Goal: Information Seeking & Learning: Check status

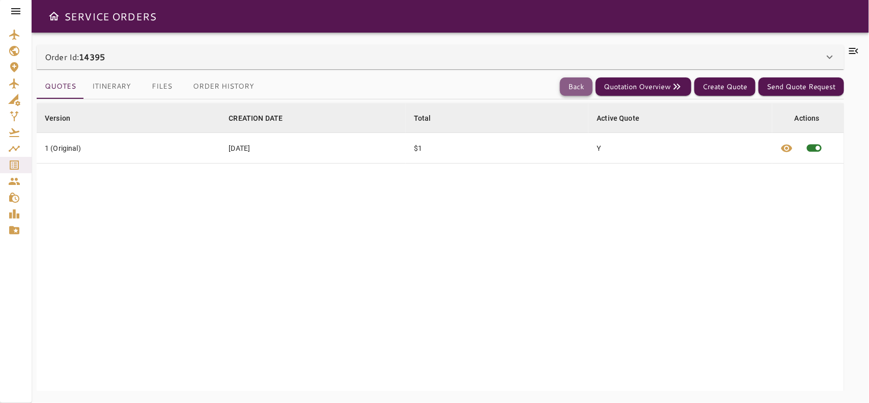
click at [587, 90] on button "Back" at bounding box center [576, 86] width 33 height 19
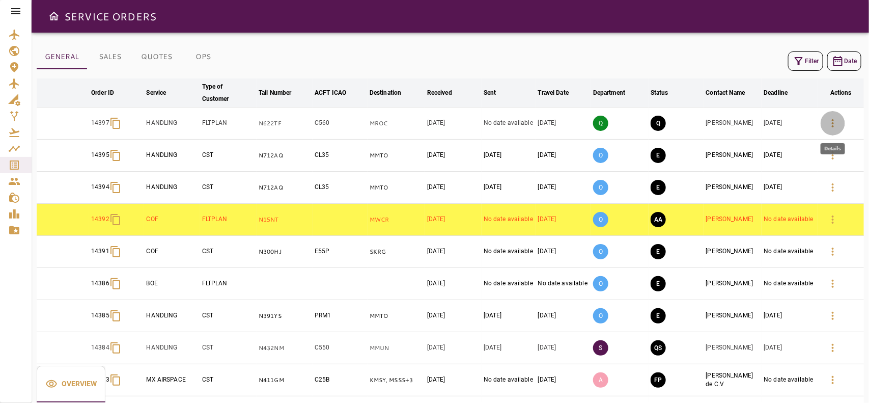
click at [828, 129] on icon "button" at bounding box center [833, 123] width 12 height 12
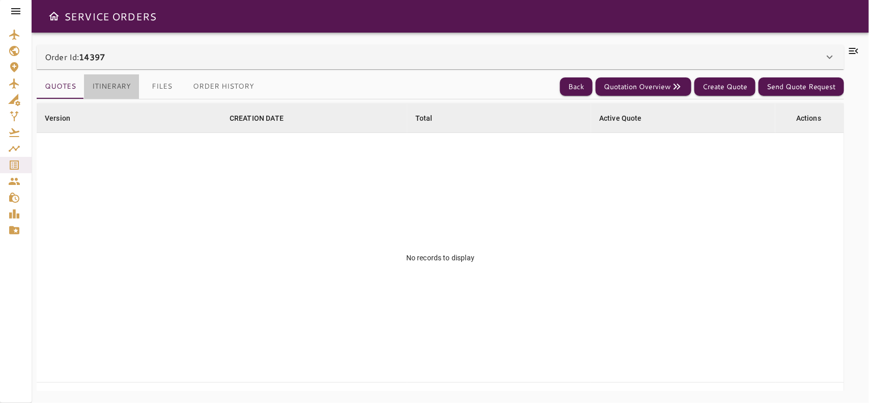
click at [116, 75] on button "Itinerary" at bounding box center [111, 86] width 55 height 24
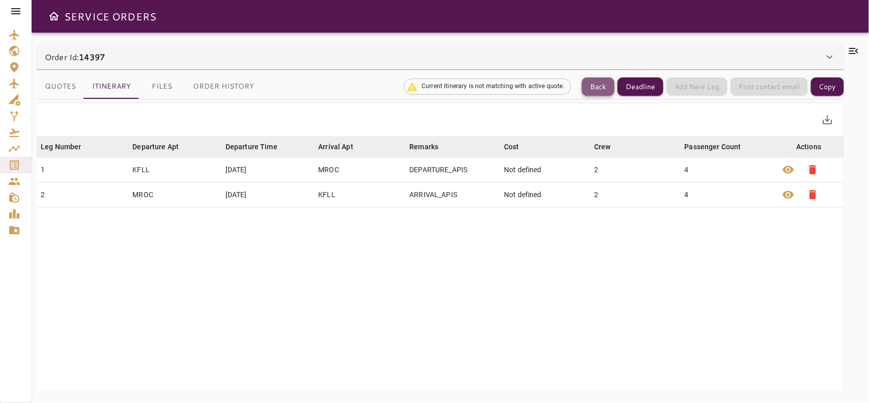
click at [602, 88] on button "Back" at bounding box center [598, 86] width 33 height 19
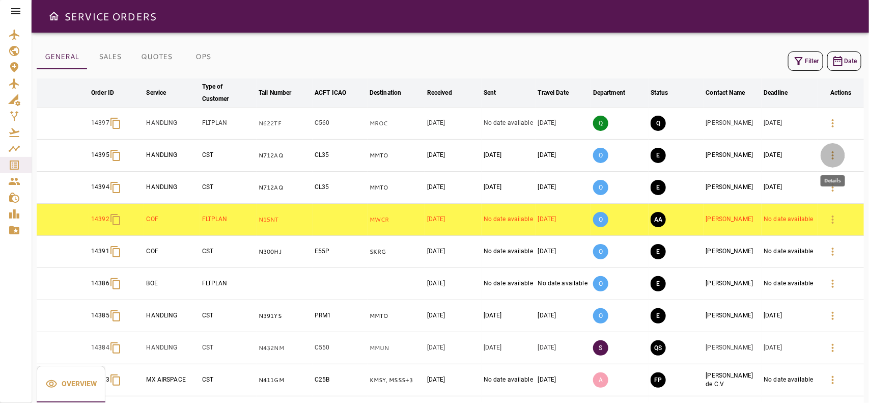
click at [836, 158] on icon "button" at bounding box center [833, 155] width 12 height 12
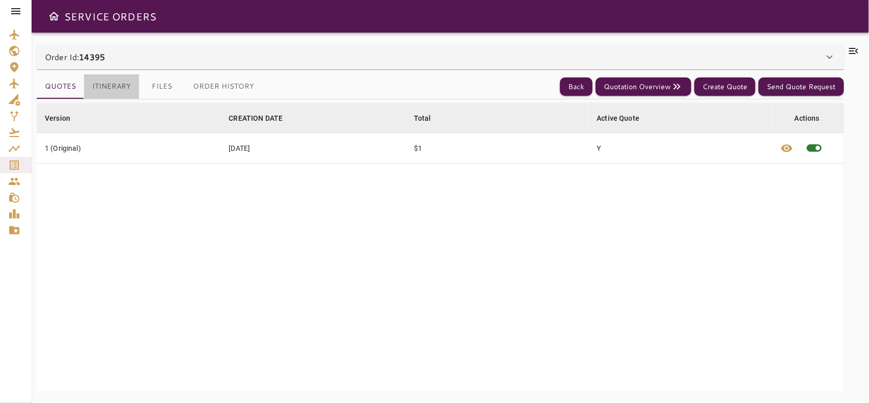
click at [99, 87] on button "Itinerary" at bounding box center [111, 86] width 55 height 24
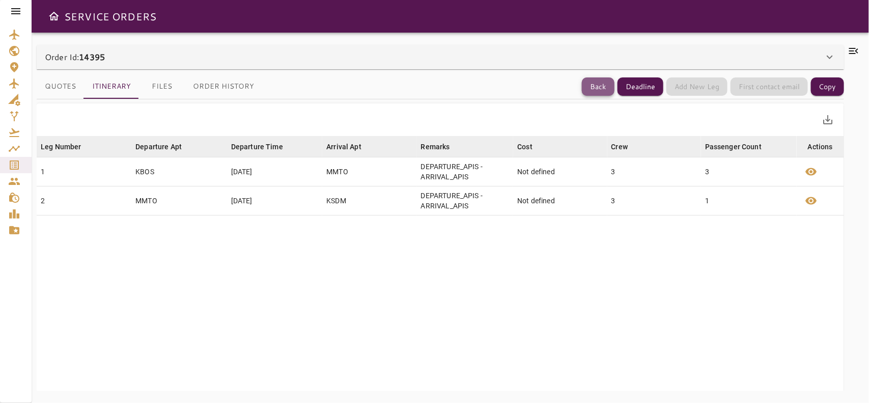
click at [591, 83] on button "Back" at bounding box center [598, 86] width 33 height 19
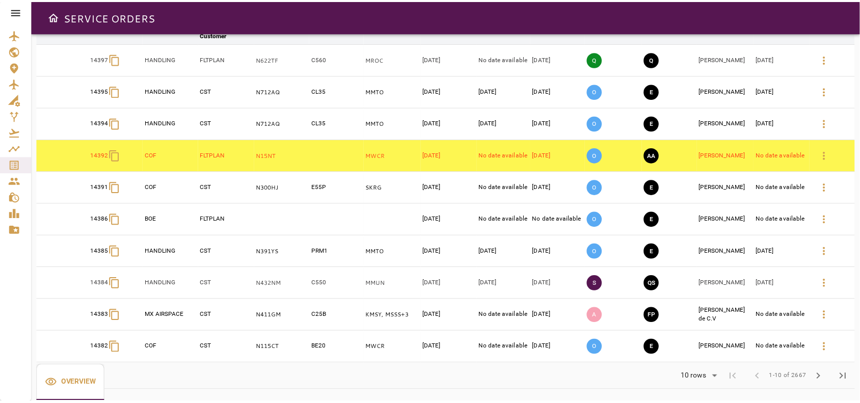
scroll to position [66, 0]
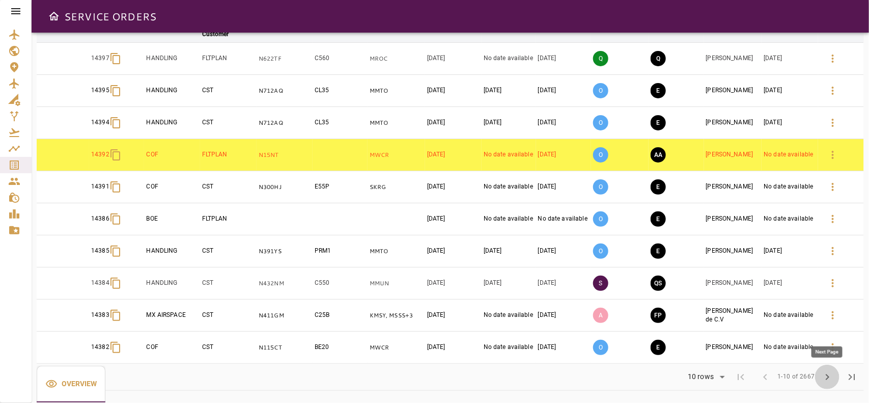
click at [826, 376] on span "chevron_right" at bounding box center [828, 377] width 12 height 12
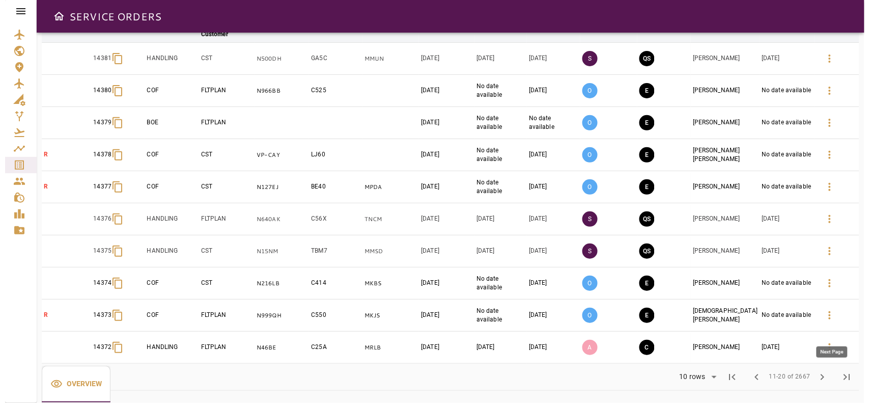
scroll to position [0, 0]
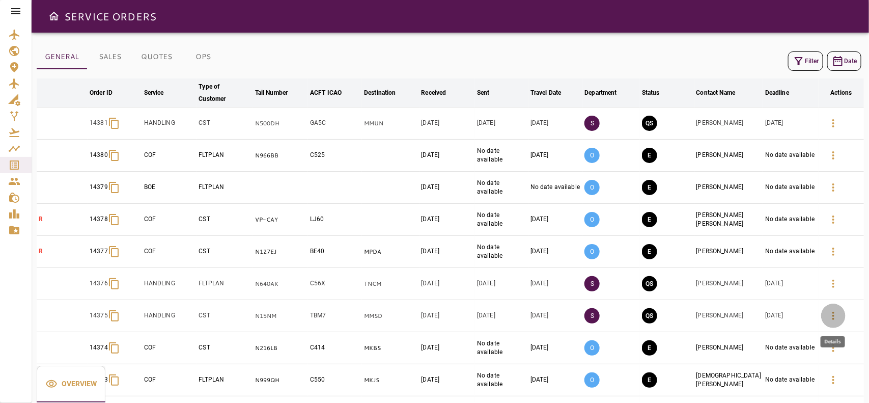
click at [828, 324] on button "button" at bounding box center [834, 316] width 24 height 24
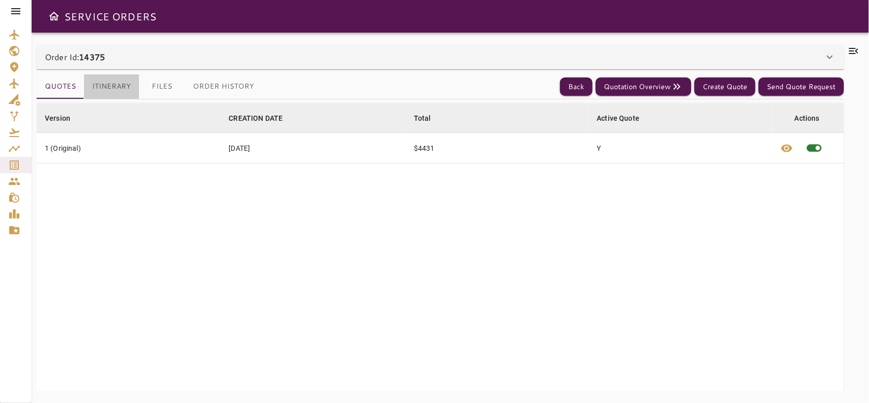
click at [113, 93] on button "Itinerary" at bounding box center [111, 86] width 55 height 24
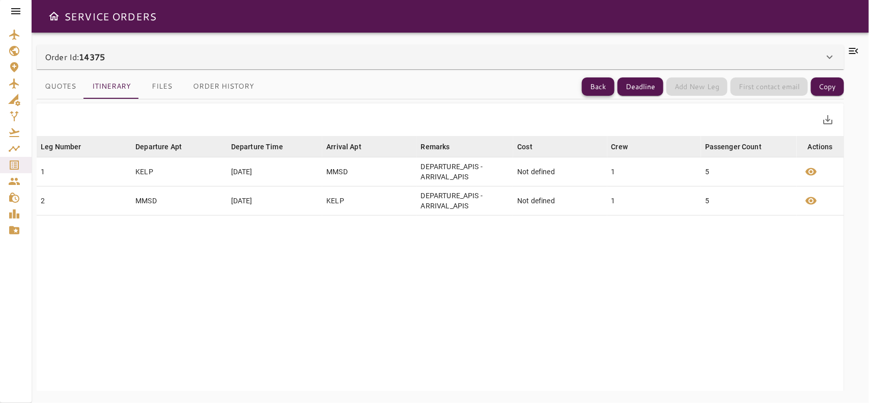
click at [604, 84] on button "Back" at bounding box center [598, 86] width 33 height 19
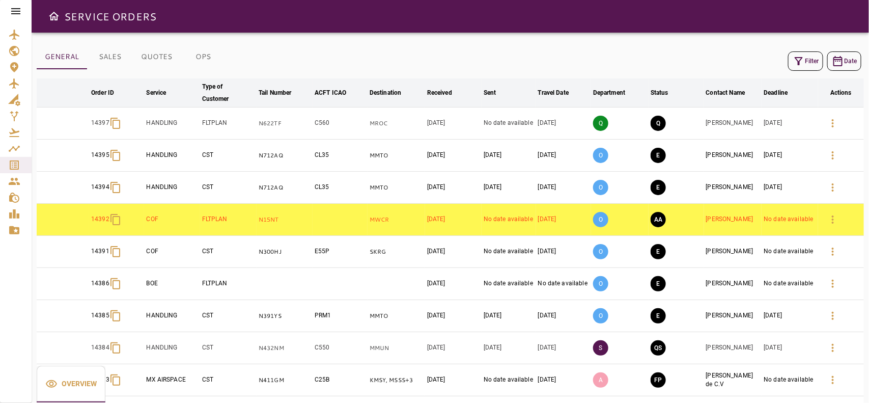
scroll to position [66, 0]
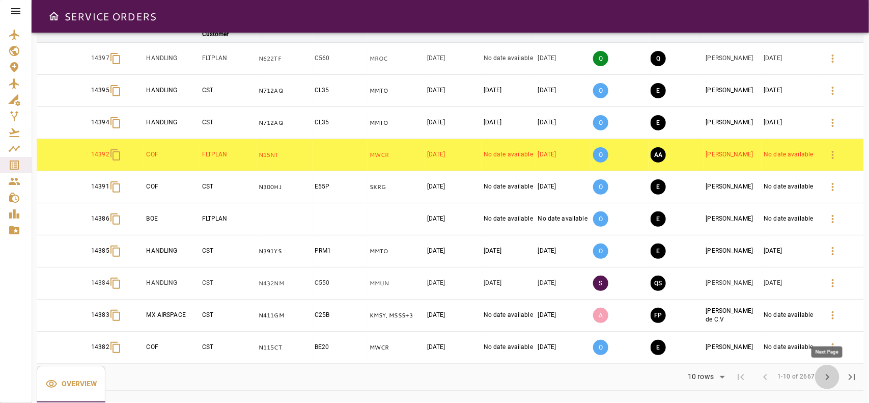
click at [820, 378] on button "chevron_right" at bounding box center [827, 377] width 24 height 24
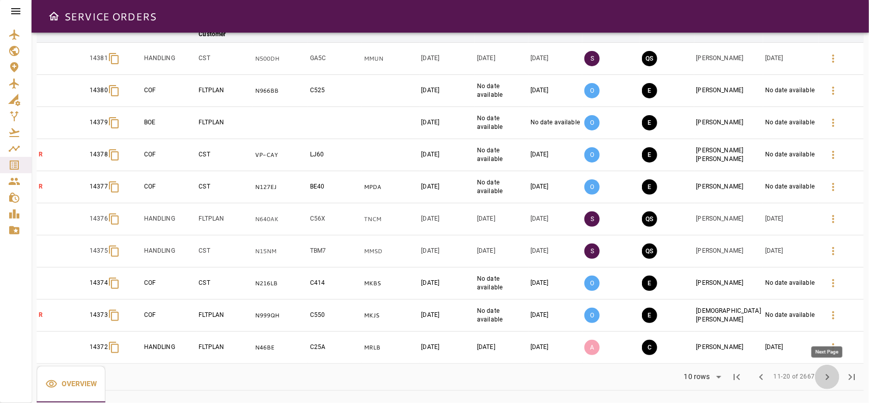
click at [820, 378] on button "chevron_right" at bounding box center [827, 377] width 24 height 24
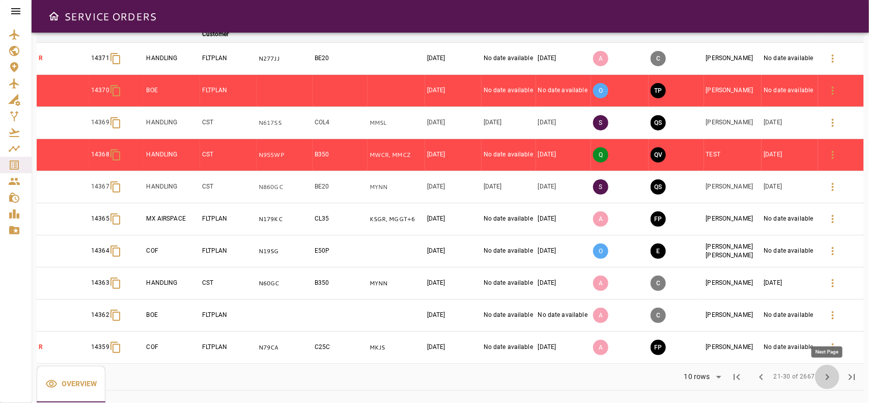
click at [828, 377] on span "chevron_right" at bounding box center [828, 377] width 12 height 12
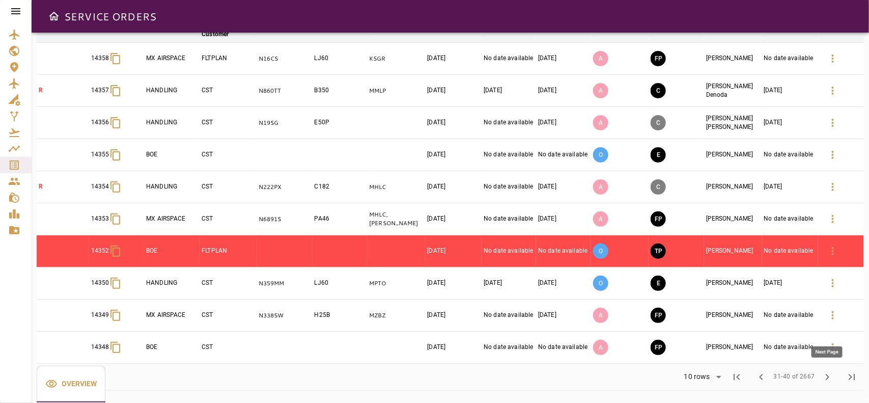
click at [833, 380] on span "chevron_right" at bounding box center [828, 377] width 12 height 12
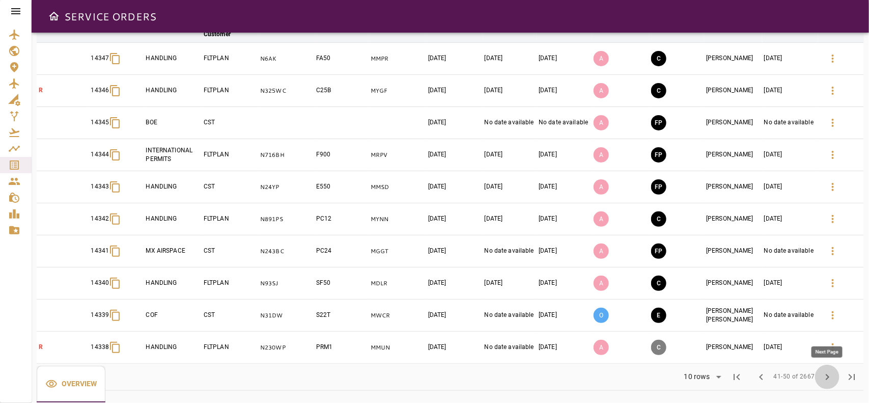
click at [824, 378] on span "chevron_right" at bounding box center [828, 377] width 12 height 12
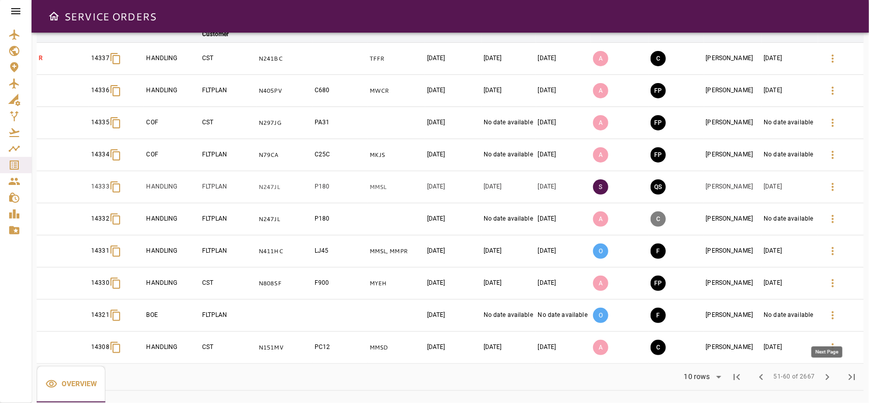
click at [826, 373] on span "chevron_right" at bounding box center [828, 377] width 12 height 12
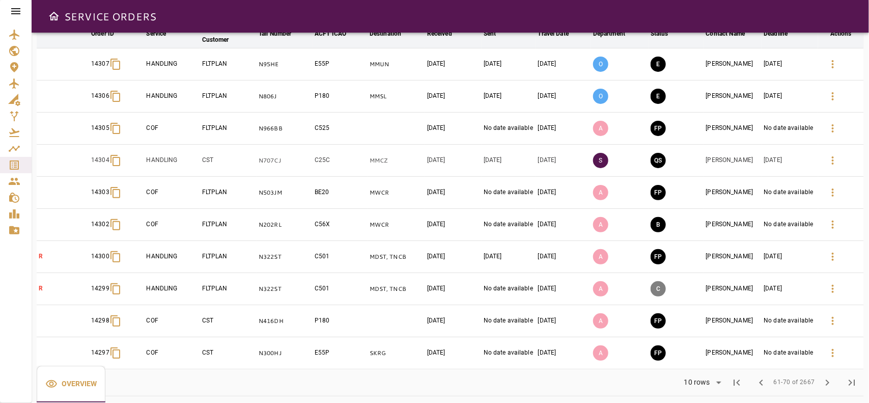
scroll to position [60, 0]
click at [828, 386] on span "chevron_right" at bounding box center [828, 382] width 12 height 12
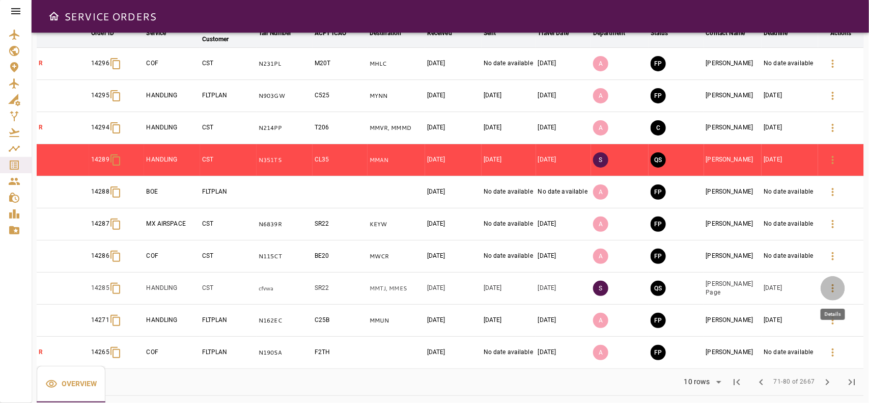
click at [836, 287] on icon "button" at bounding box center [833, 288] width 12 height 12
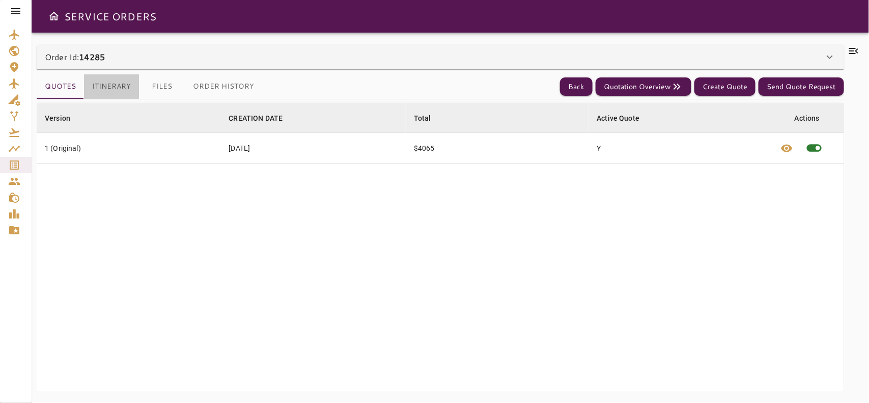
click at [101, 89] on button "Itinerary" at bounding box center [111, 86] width 55 height 24
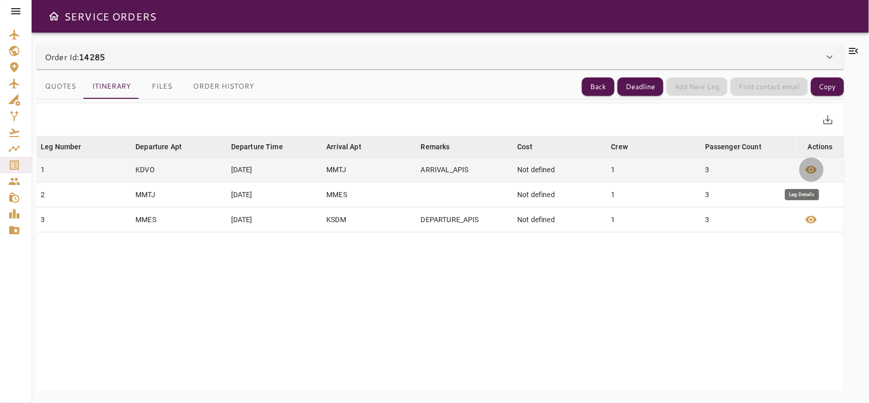
click at [806, 163] on span "visibility" at bounding box center [812, 169] width 12 height 12
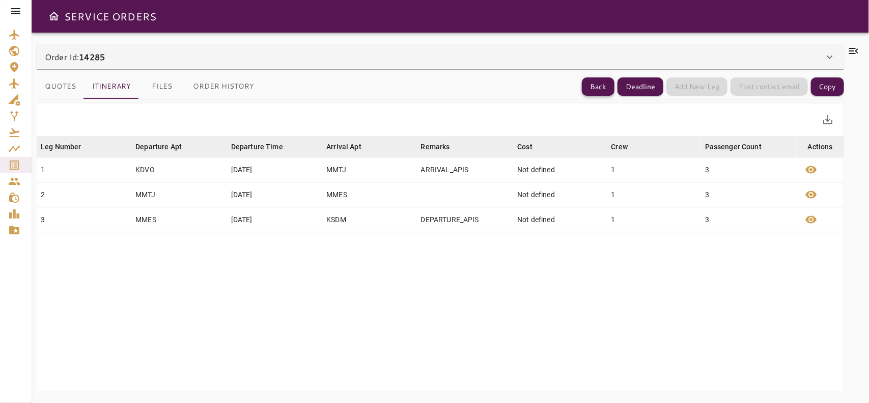
click at [605, 89] on button "Back" at bounding box center [598, 86] width 33 height 19
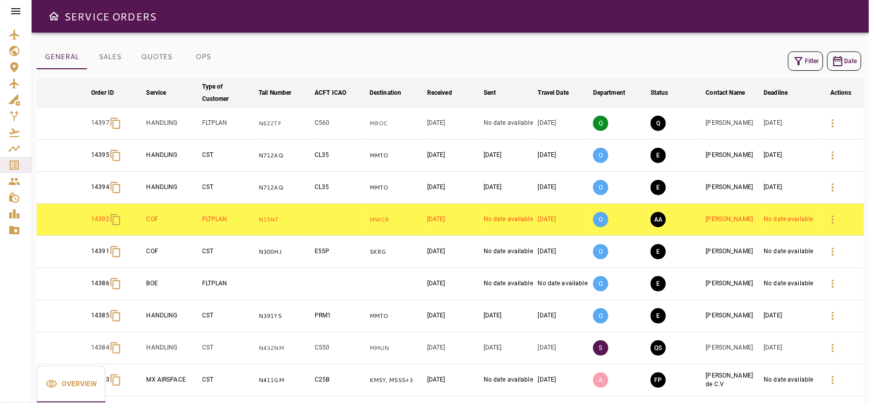
scroll to position [66, 0]
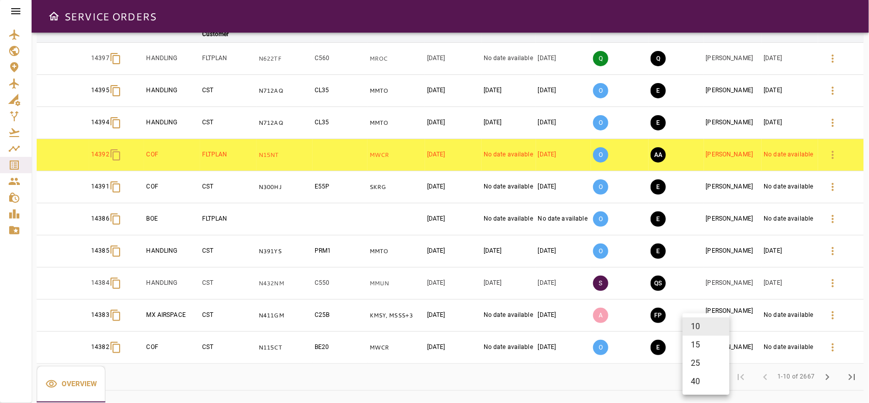
click at [702, 371] on body "SERVICE ORDERS GENERAL SALES QUOTES OPS Filter Date arrow_downward Order ID arr…" at bounding box center [434, 201] width 869 height 403
click at [693, 382] on li "40" at bounding box center [706, 381] width 47 height 18
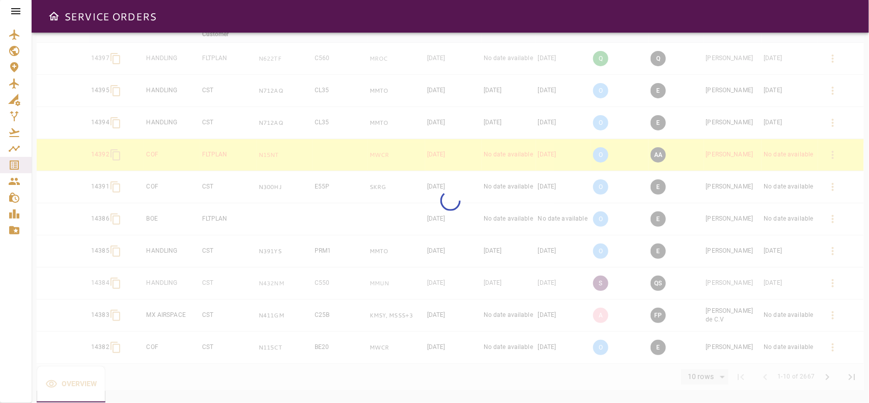
type input "**"
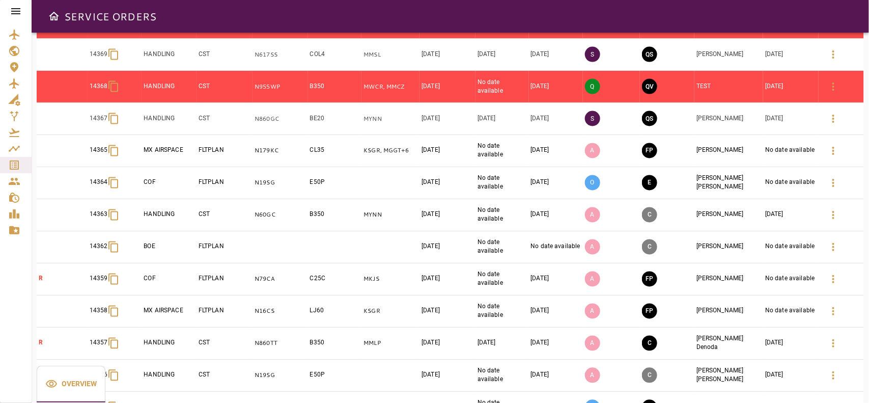
scroll to position [1031, 0]
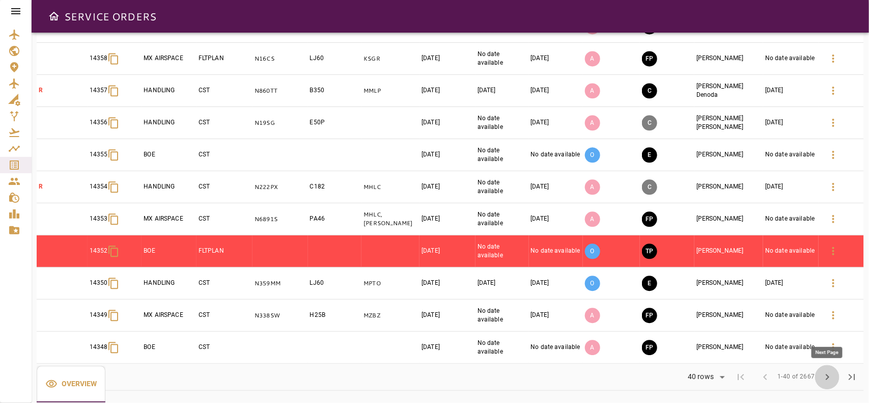
click at [833, 385] on button "chevron_right" at bounding box center [827, 377] width 24 height 24
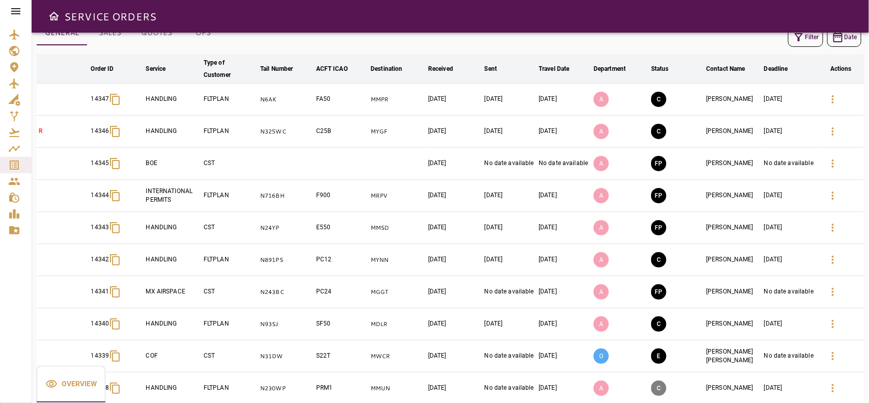
scroll to position [0, 0]
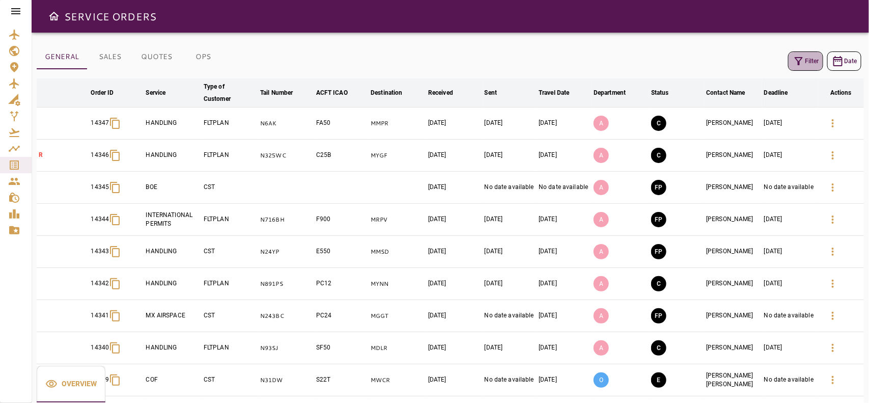
click at [813, 61] on button "Filter" at bounding box center [805, 60] width 35 height 19
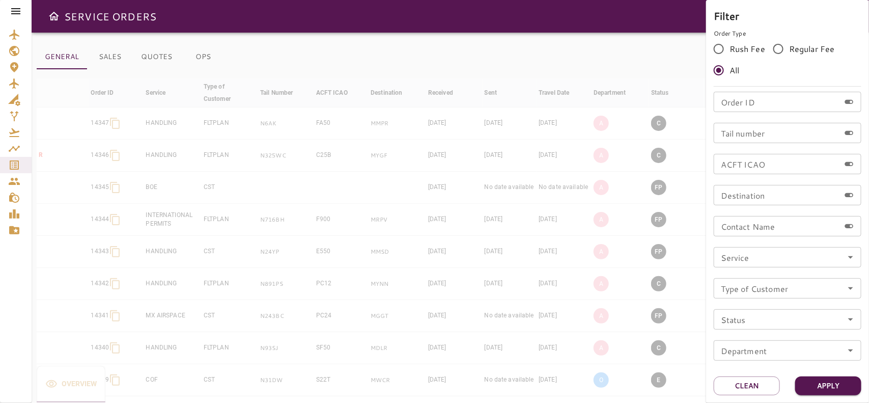
click at [750, 222] on div "Contact Name Contact Name" at bounding box center [788, 226] width 148 height 20
click at [750, 222] on input "*" at bounding box center [777, 226] width 126 height 20
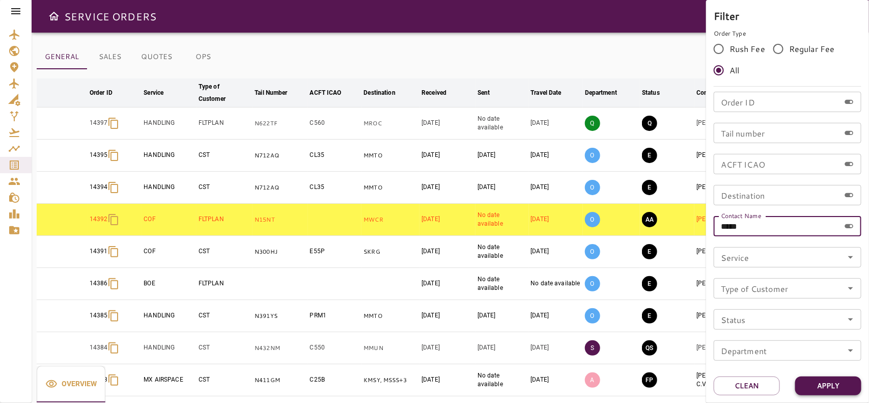
type input "*****"
click at [801, 378] on button "Apply" at bounding box center [829, 385] width 66 height 19
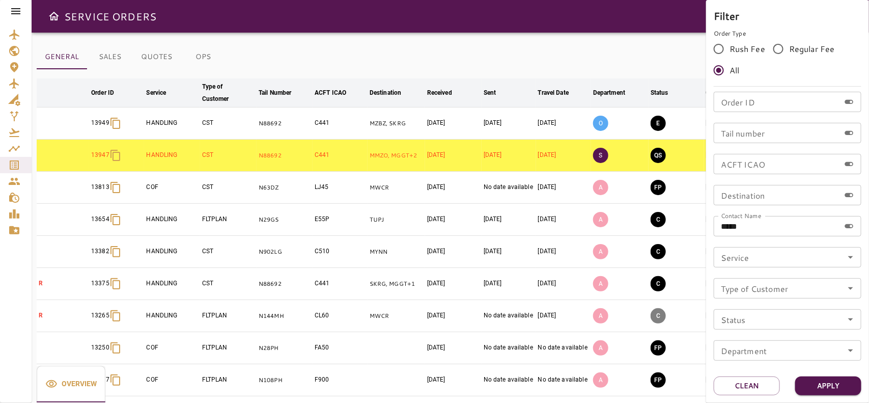
click at [507, 62] on div at bounding box center [434, 201] width 869 height 403
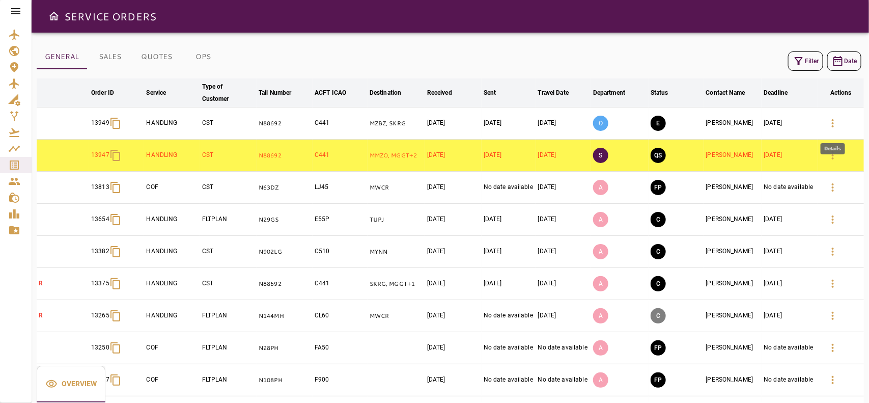
click at [829, 128] on icon "button" at bounding box center [833, 123] width 12 height 12
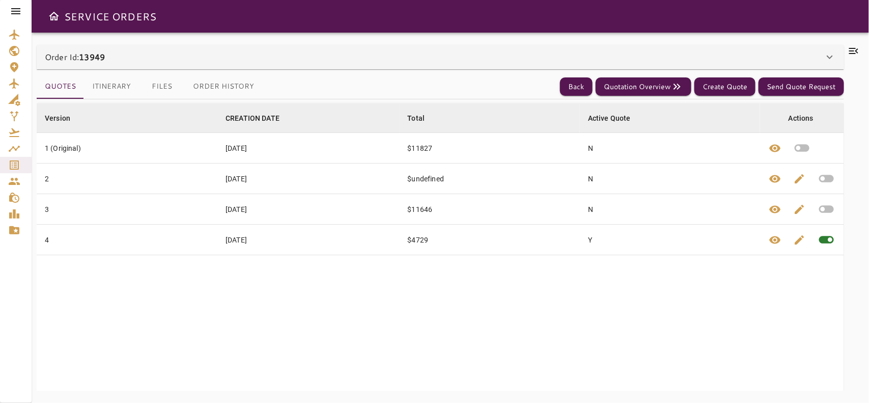
click at [108, 79] on button "Itinerary" at bounding box center [111, 86] width 55 height 24
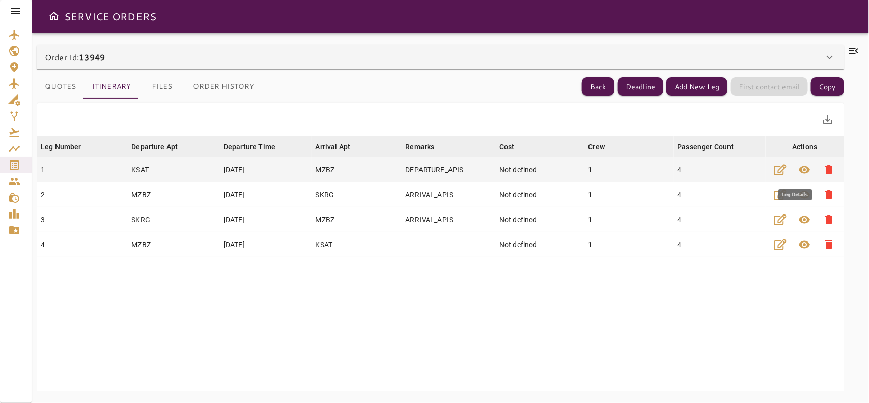
click at [799, 172] on span "visibility" at bounding box center [805, 169] width 12 height 12
click at [775, 172] on icon "button" at bounding box center [781, 170] width 12 height 11
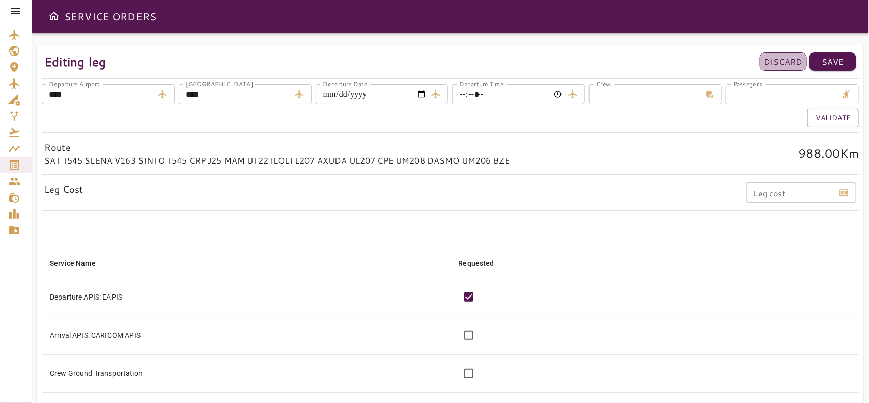
click at [788, 63] on p "Discard" at bounding box center [783, 62] width 39 height 12
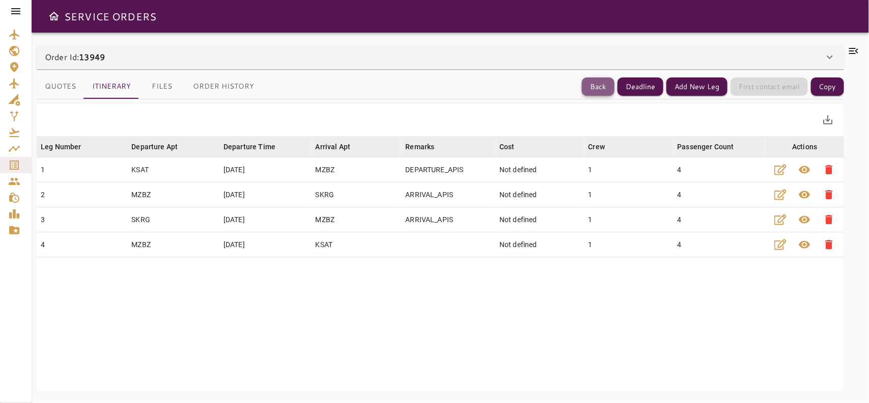
click at [602, 83] on button "Back" at bounding box center [598, 86] width 33 height 19
